Goal: Transaction & Acquisition: Download file/media

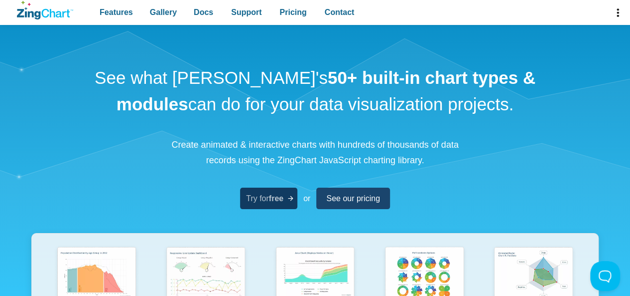
click at [245, 208] on link "Try for free" at bounding box center [268, 197] width 57 height 21
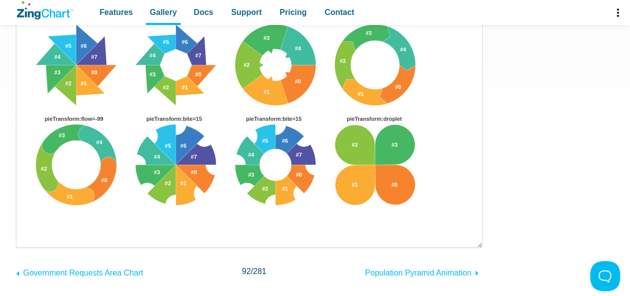
scroll to position [249, 0]
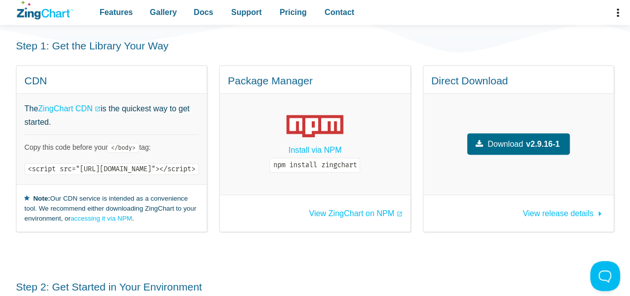
scroll to position [399, 0]
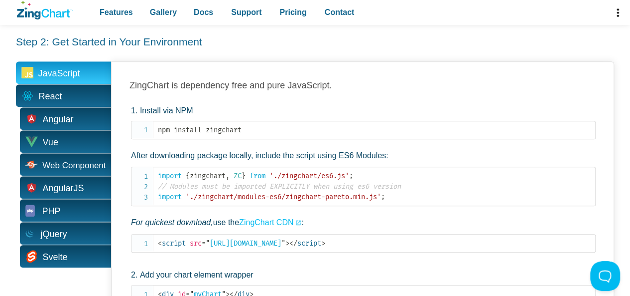
click at [75, 84] on span "React" at bounding box center [63, 95] width 95 height 22
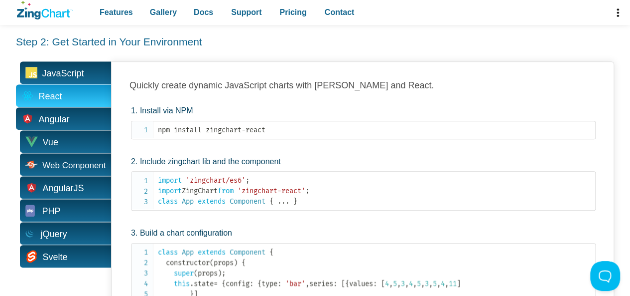
click at [70, 107] on span "Angular" at bounding box center [63, 118] width 95 height 22
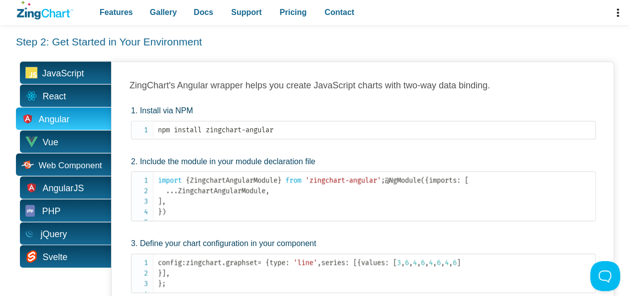
click at [64, 153] on span "Web Component" at bounding box center [63, 164] width 95 height 22
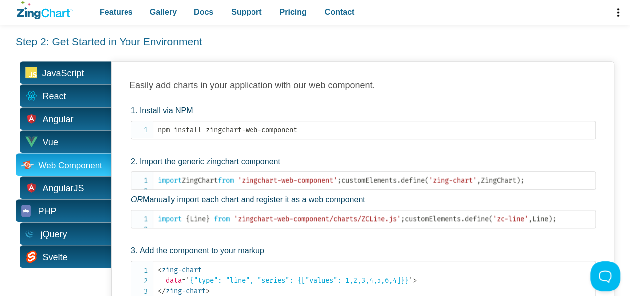
click at [53, 203] on span "PHP" at bounding box center [47, 210] width 18 height 15
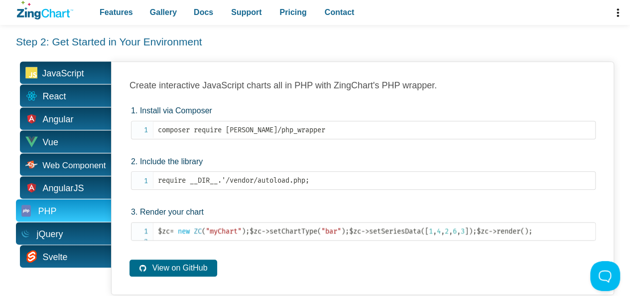
click at [54, 226] on span "jQuery" at bounding box center [50, 233] width 26 height 15
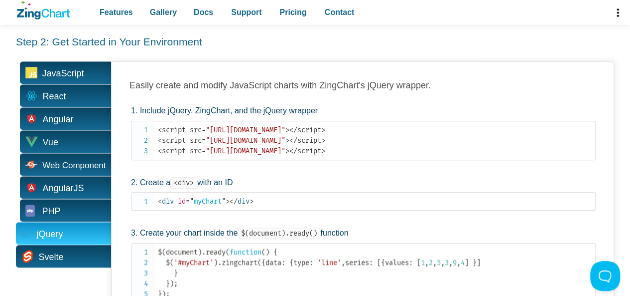
scroll to position [498, 0]
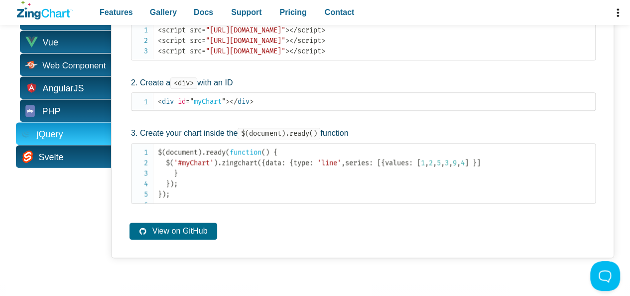
drag, startPoint x: 66, startPoint y: 131, endPoint x: 71, endPoint y: 135, distance: 7.1
click at [66, 145] on span "Svelte" at bounding box center [63, 156] width 95 height 22
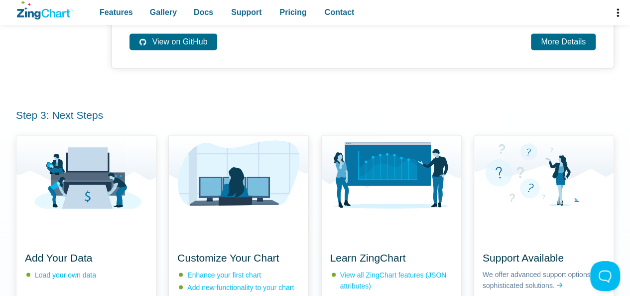
scroll to position [698, 0]
